Goal: Task Accomplishment & Management: Use online tool/utility

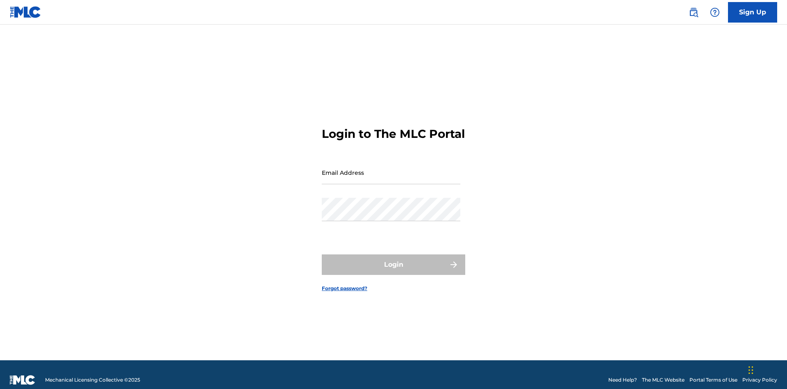
scroll to position [11, 0]
click at [391, 169] on input "Email Address" at bounding box center [391, 172] width 139 height 23
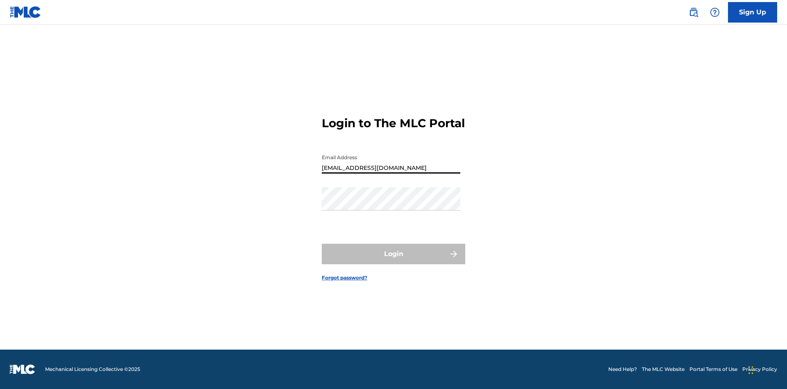
type input "[EMAIL_ADDRESS][DOMAIN_NAME]"
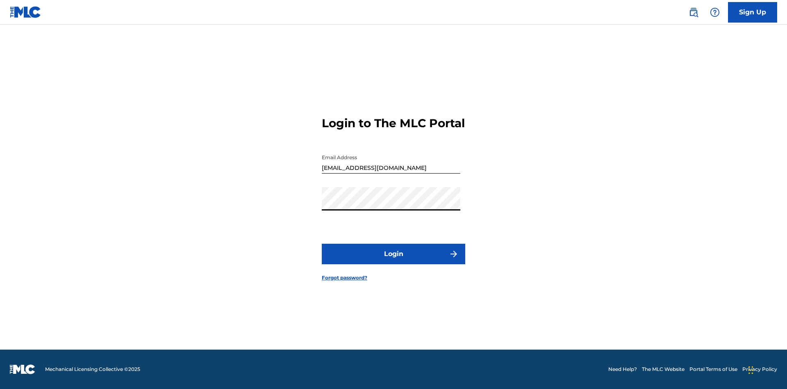
click at [394, 261] on button "Login" at bounding box center [394, 254] width 144 height 21
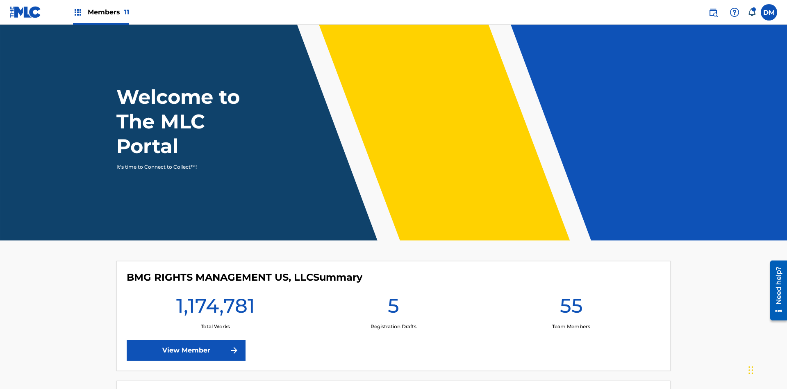
click at [101, 12] on span "Members 11" at bounding box center [108, 11] width 41 height 9
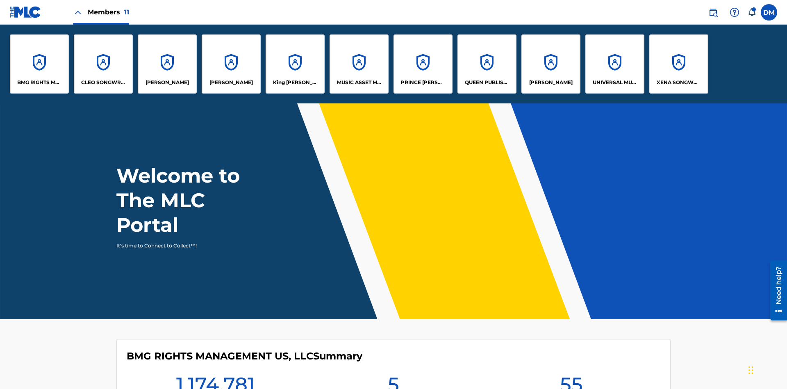
click at [39, 82] on p "BMG RIGHTS MANAGEMENT US, LLC" at bounding box center [39, 82] width 45 height 7
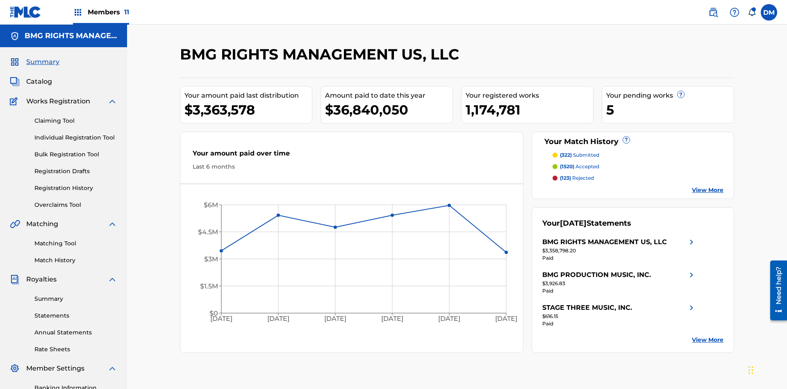
click at [76, 201] on link "Overclaims Tool" at bounding box center [75, 205] width 83 height 9
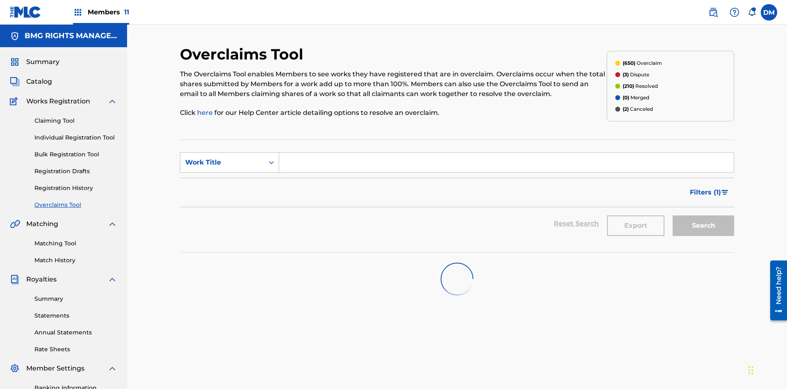
scroll to position [120, 0]
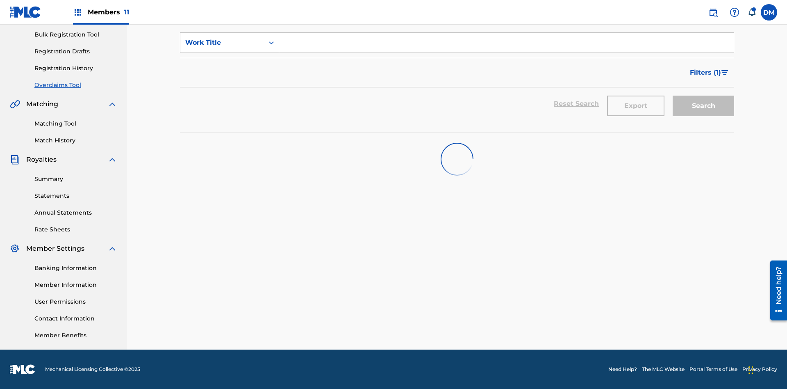
click at [705, 73] on span "Filters ( 1 )" at bounding box center [705, 73] width 31 height 10
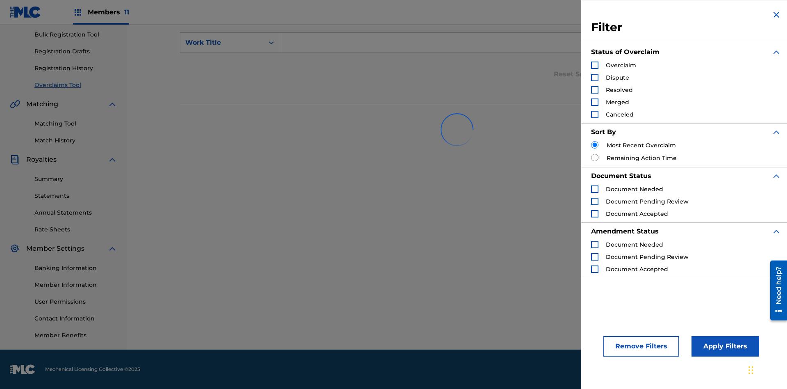
click at [595, 65] on div "Search Form" at bounding box center [594, 65] width 7 height 7
click at [724, 346] on button "Apply Filters" at bounding box center [726, 346] width 68 height 21
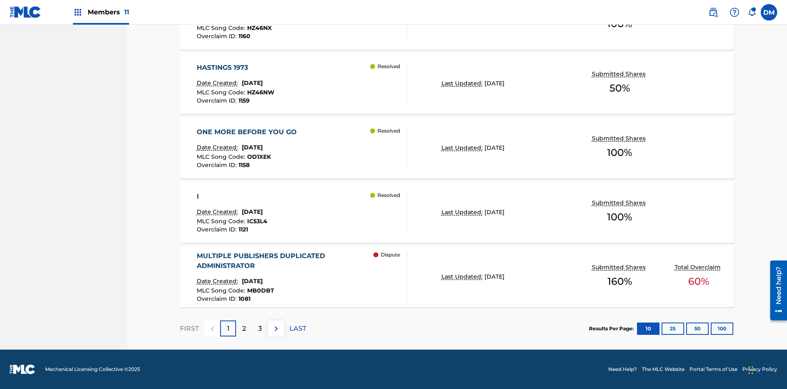
click at [711, 328] on button "100" at bounding box center [722, 328] width 23 height 12
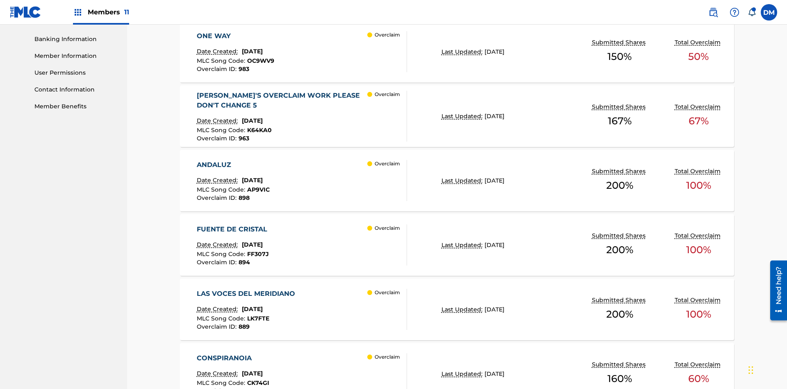
scroll to position [413, 0]
